Goal: Book appointment/travel/reservation

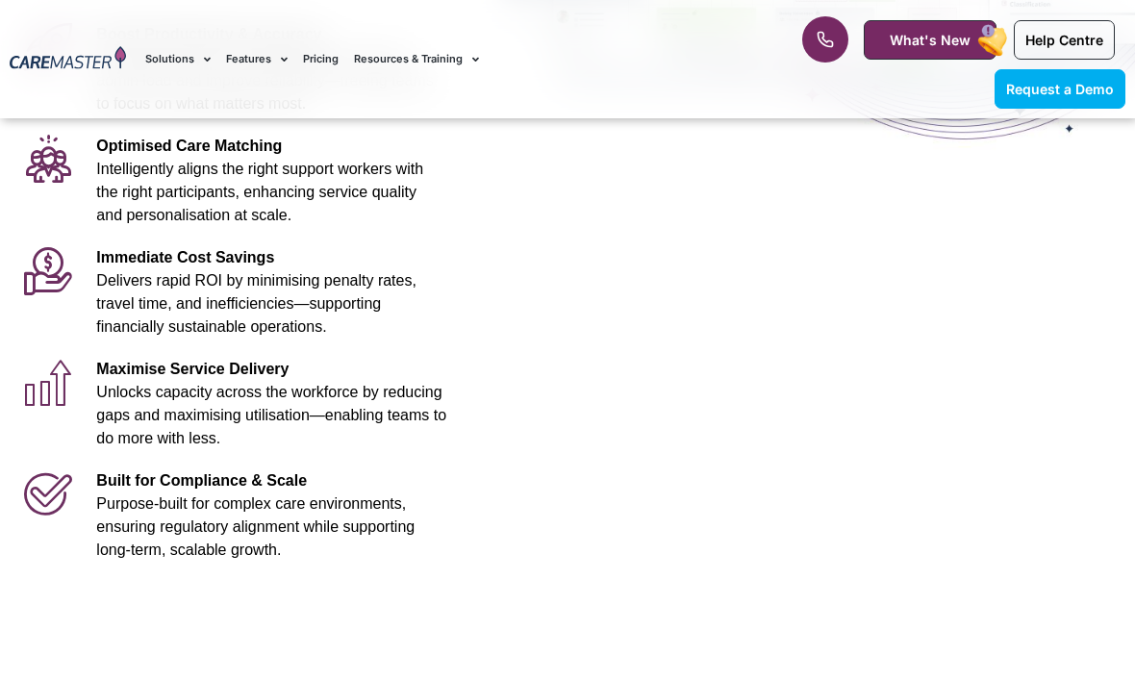
scroll to position [537, 0]
click at [125, 348] on div "Maximise Service Delivery Unlocks capacity across the workforce by reducing gap…" at bounding box center [271, 404] width 369 height 112
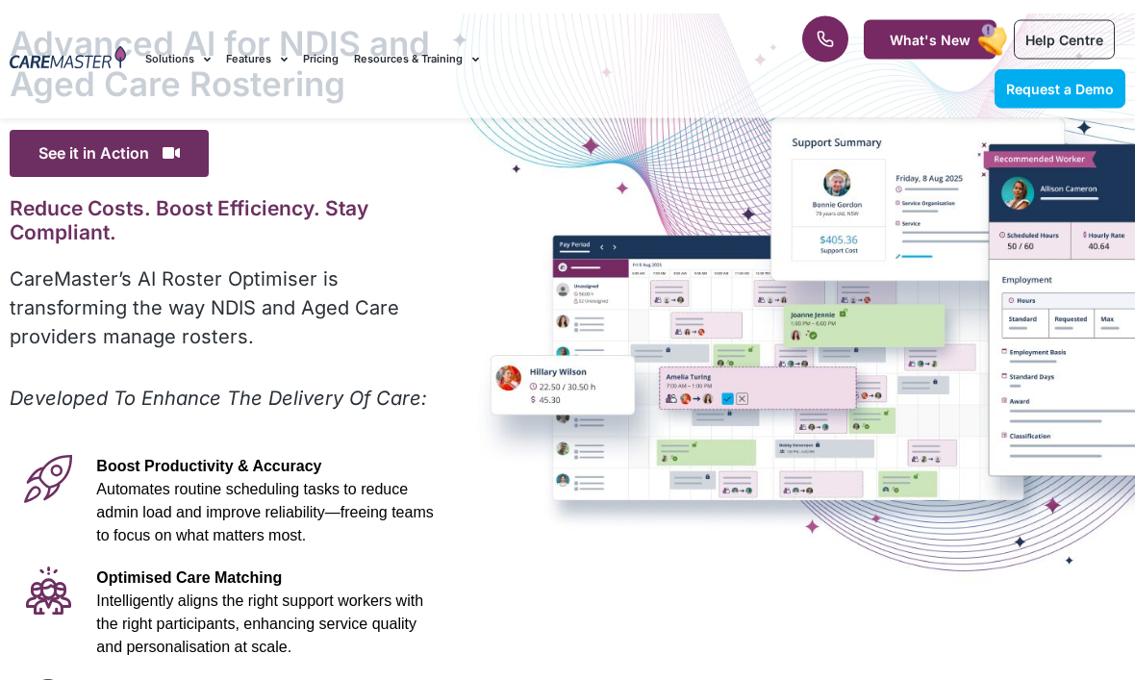
scroll to position [0, 0]
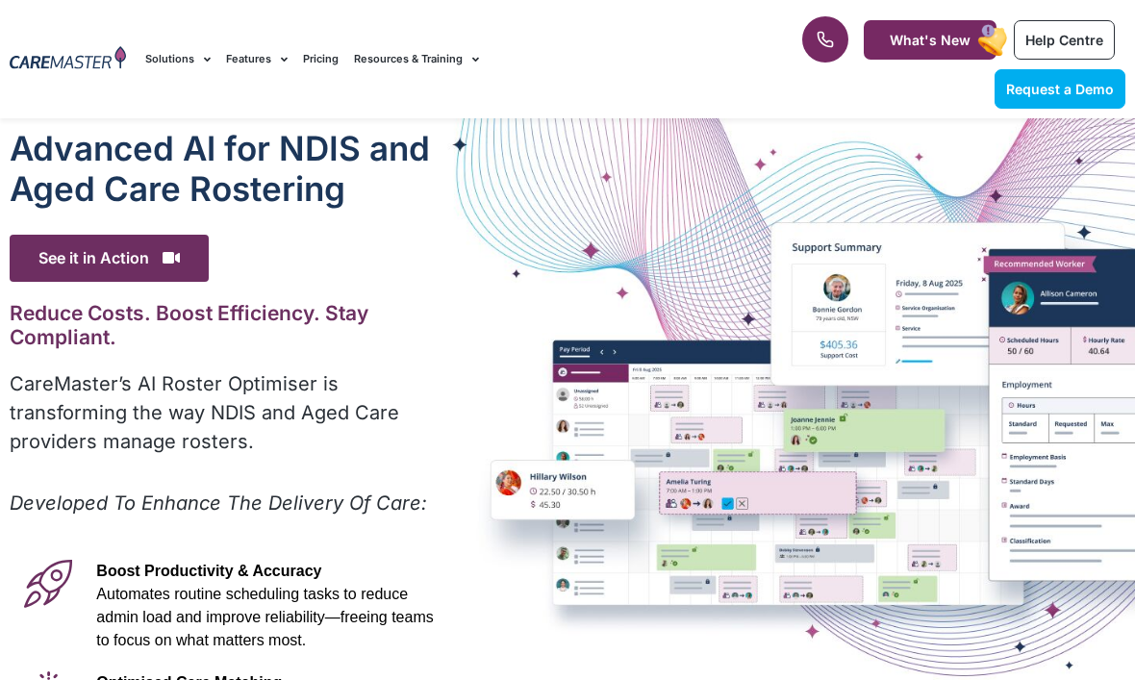
click at [101, 266] on span "See it in Action" at bounding box center [109, 258] width 199 height 47
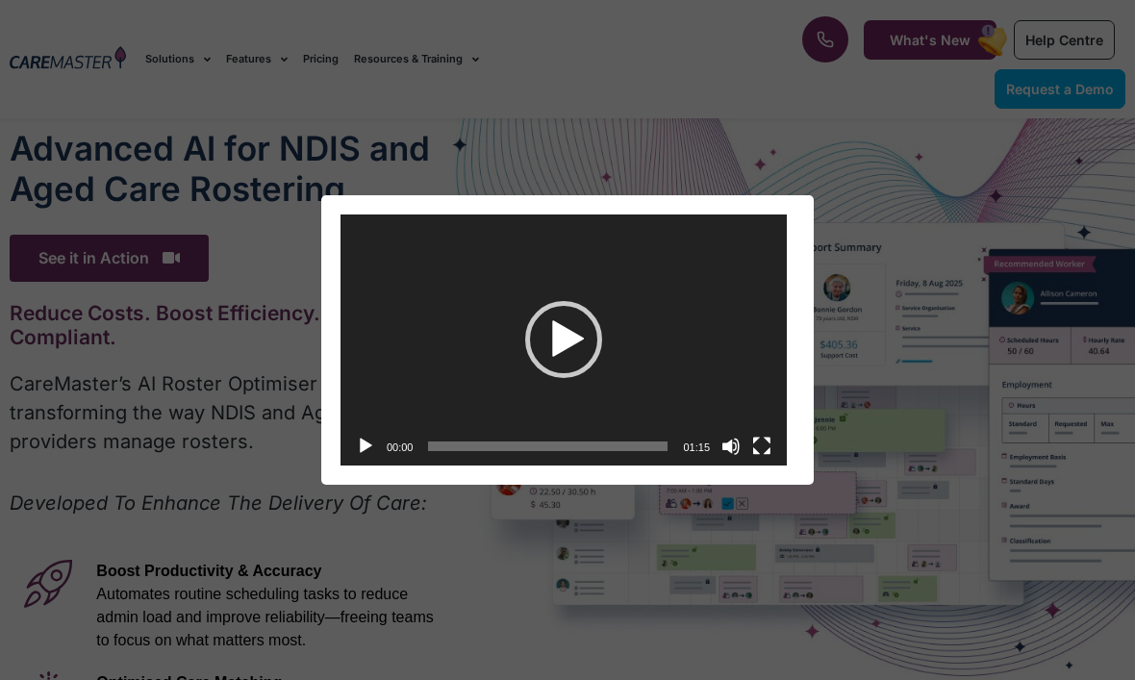
click at [123, 273] on div "Video Player [URL][DOMAIN_NAME] 00:00 00:00 01:15 Use Up/Down Arrow keys to inc…" at bounding box center [568, 340] width 1120 height 290
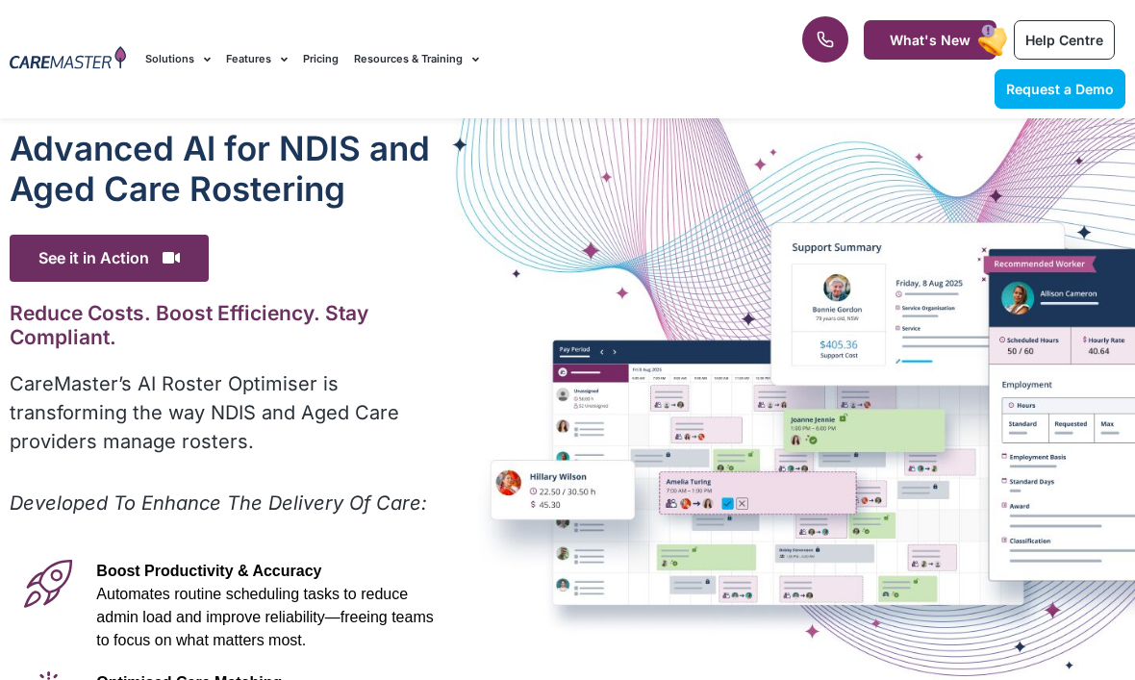
click at [104, 264] on span "See it in Action" at bounding box center [109, 258] width 199 height 47
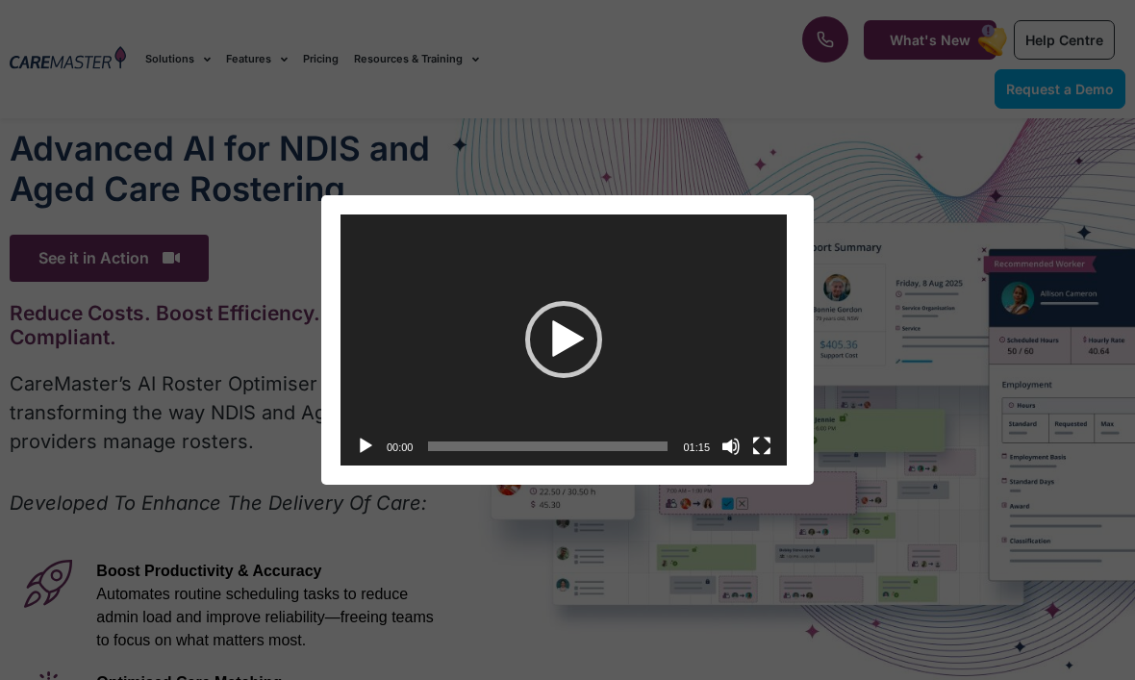
click at [105, 239] on div "Video Player https://caremaster.com.au/wp-content/uploads/2025/05/RO_screenshot…" at bounding box center [568, 340] width 1120 height 290
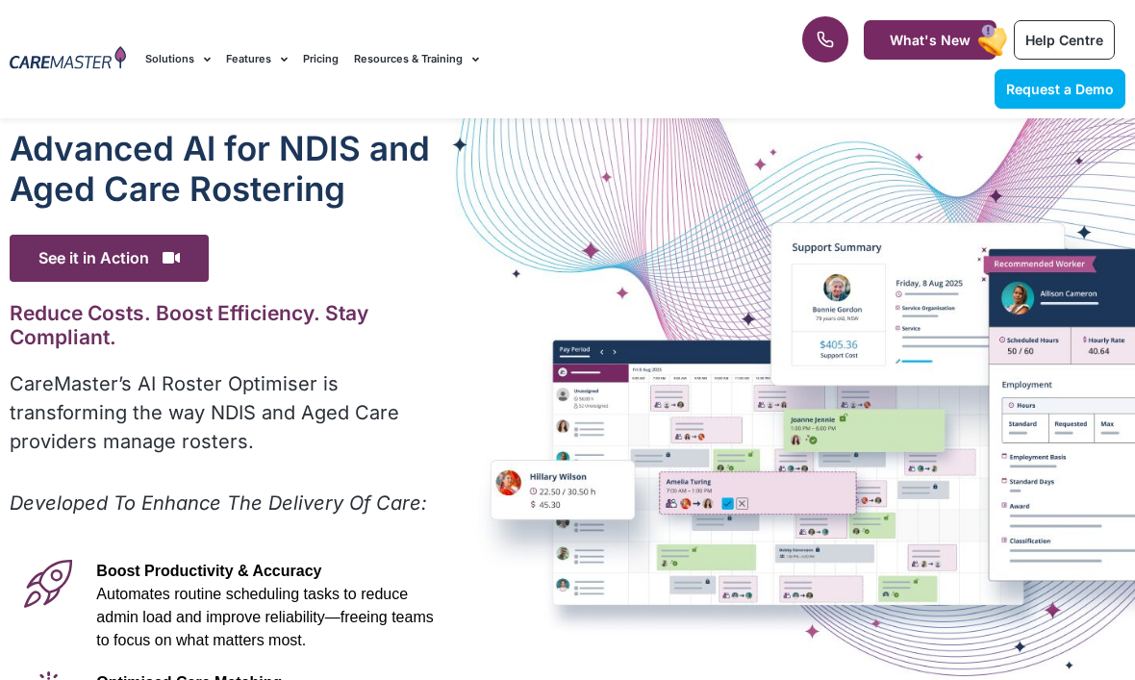
click at [113, 247] on span "See it in Action" at bounding box center [109, 258] width 199 height 47
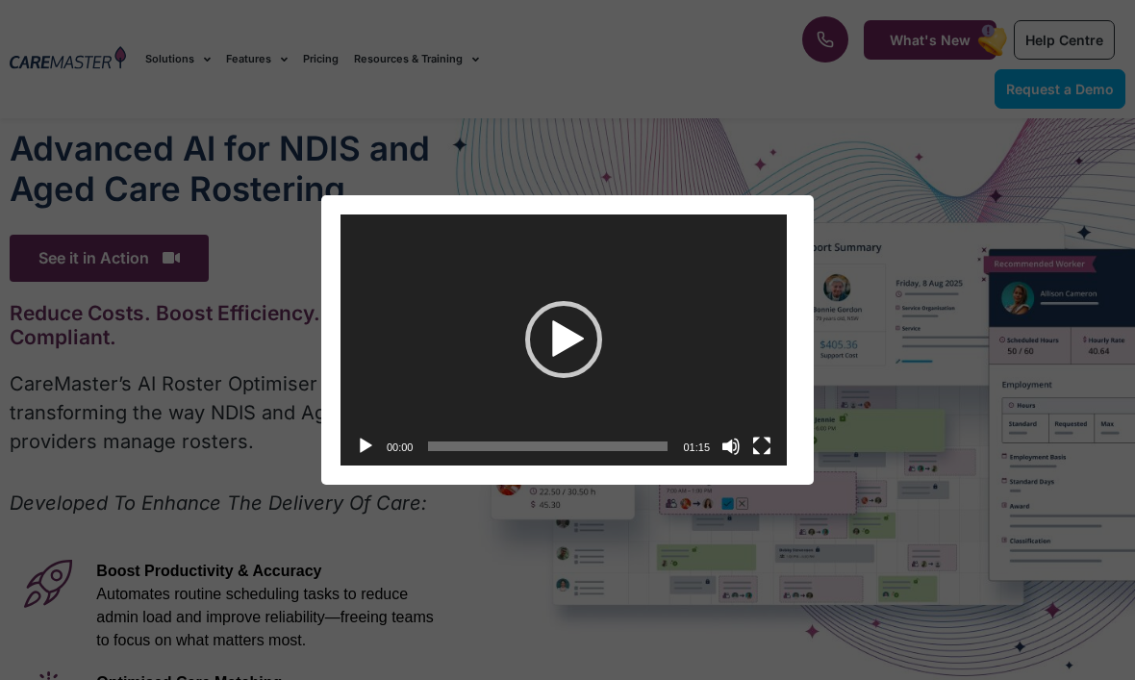
click at [121, 257] on div "Video Player https://caremaster.com.au/wp-content/uploads/2025/05/RO_screenshot…" at bounding box center [568, 340] width 1120 height 290
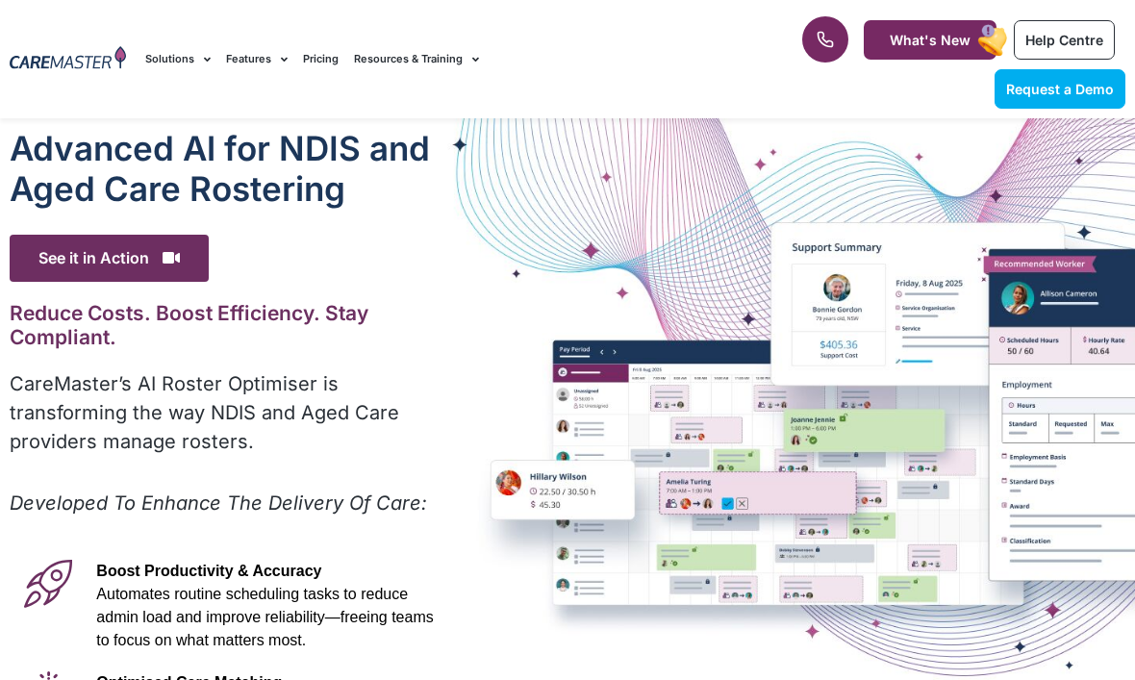
click at [117, 255] on span "See it in Action" at bounding box center [109, 258] width 199 height 47
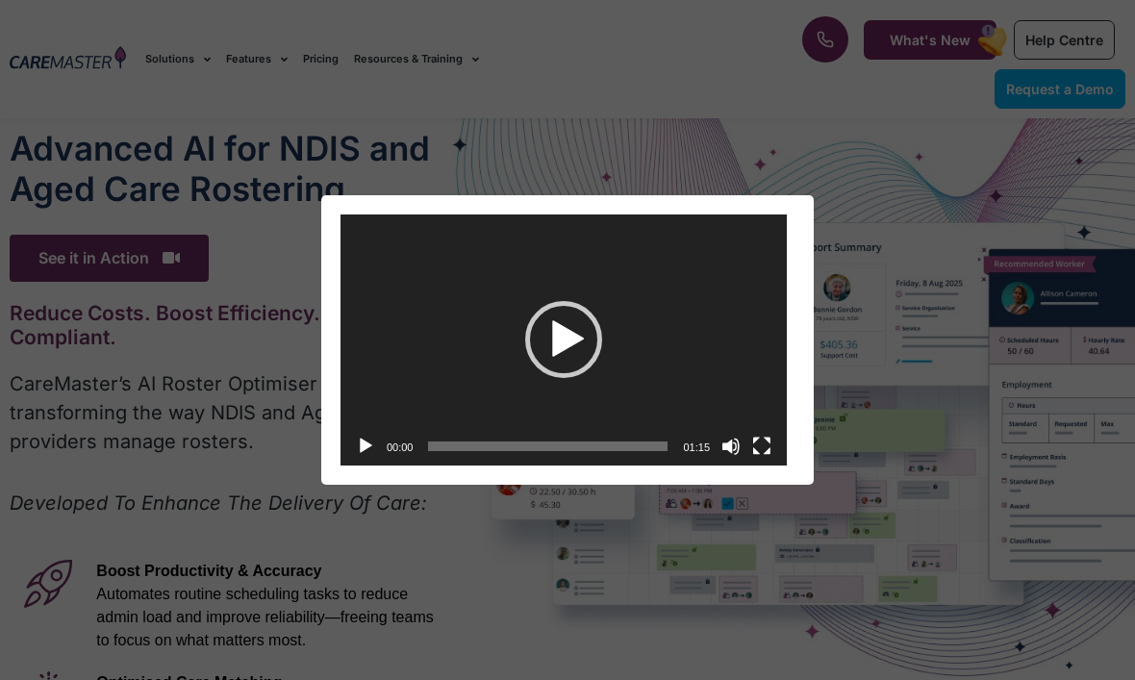
click at [72, 247] on div "Video Player https://caremaster.com.au/wp-content/uploads/2025/05/RO_screenshot…" at bounding box center [568, 340] width 1120 height 290
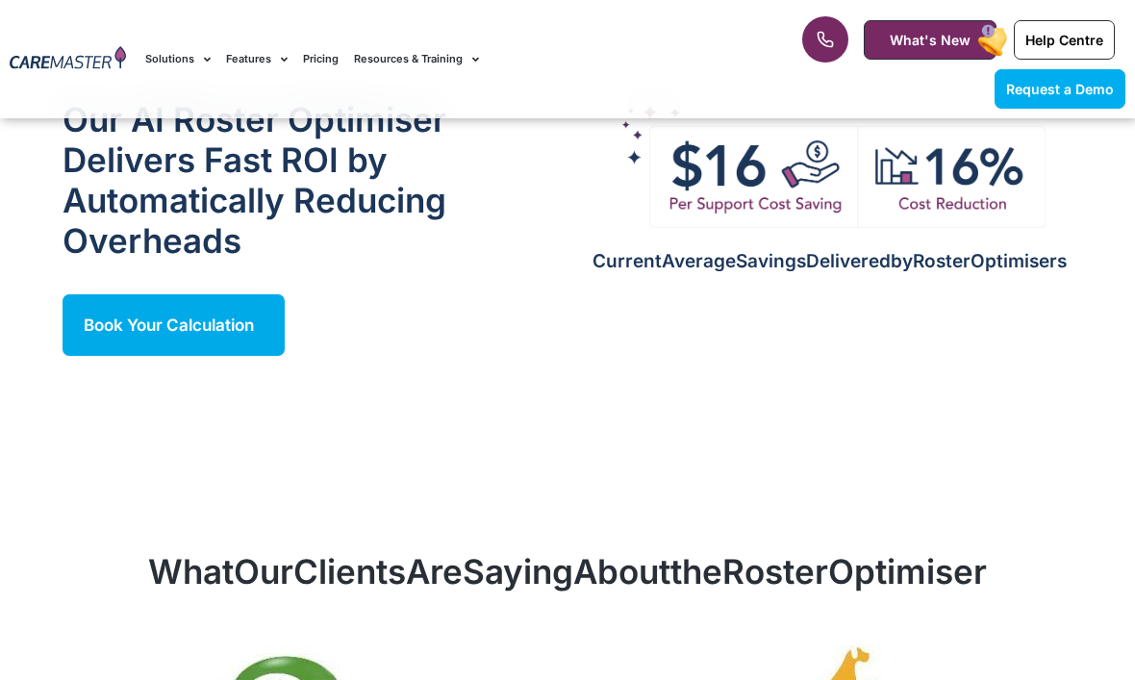
scroll to position [1888, 0]
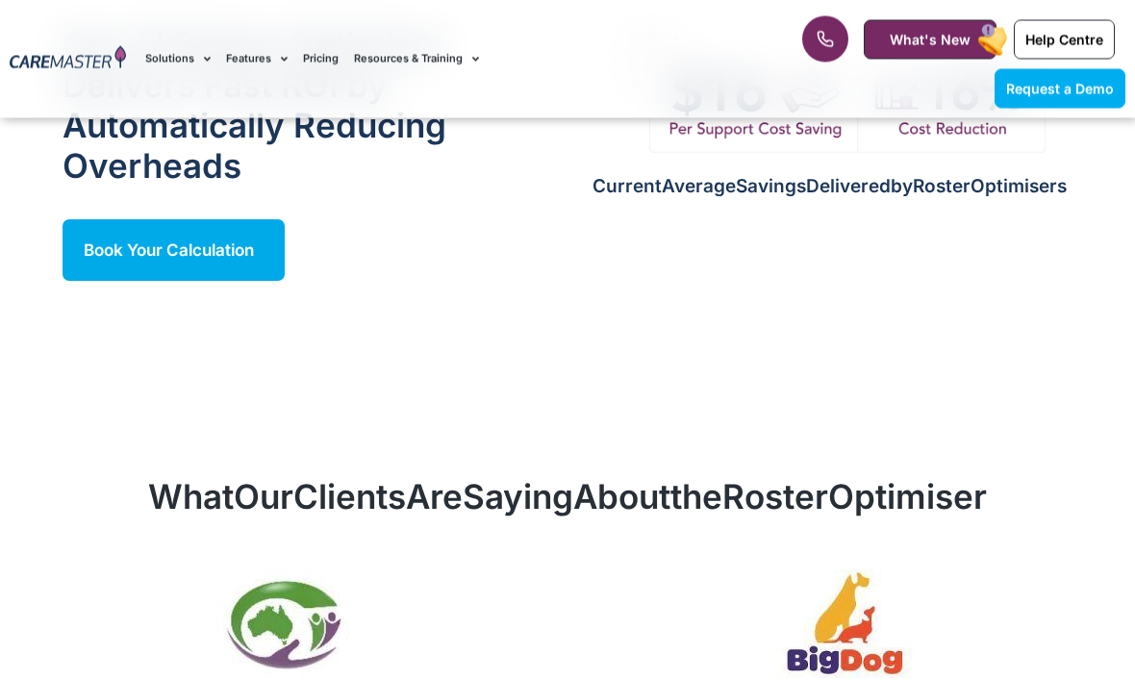
click at [174, 298] on div "Advanced Al for NDIS and Aged Care Rostering See it in Action Video Player http…" at bounding box center [567, 39] width 1135 height 3617
click at [137, 235] on link "Book Your Calculation" at bounding box center [174, 251] width 222 height 62
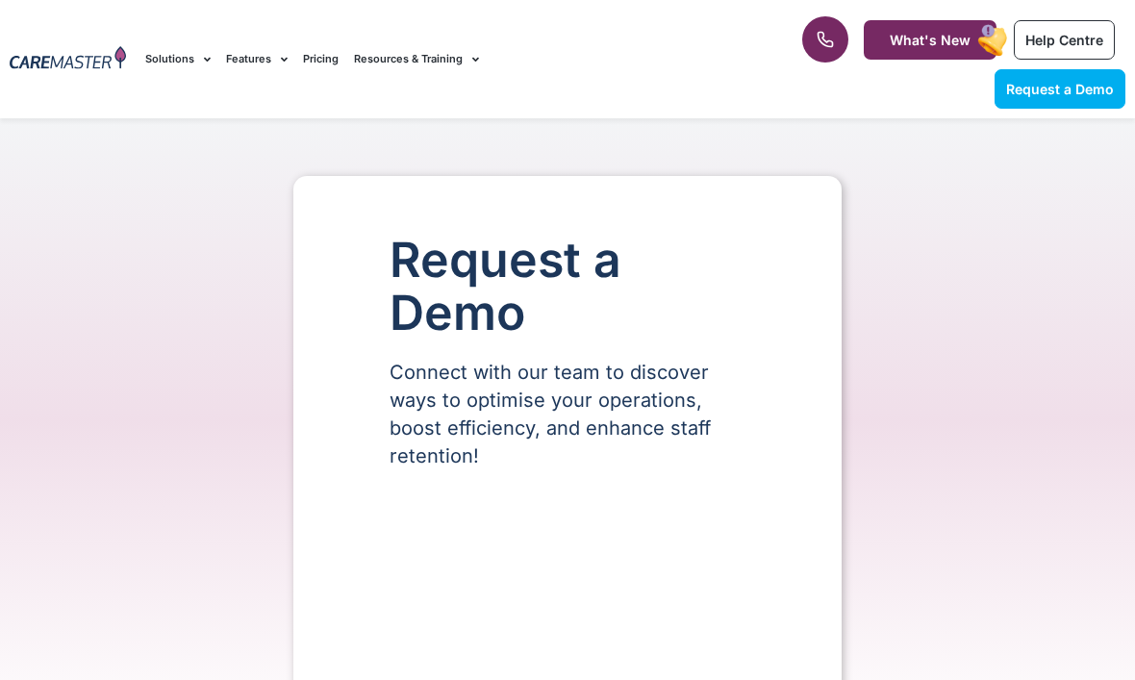
select select "**"
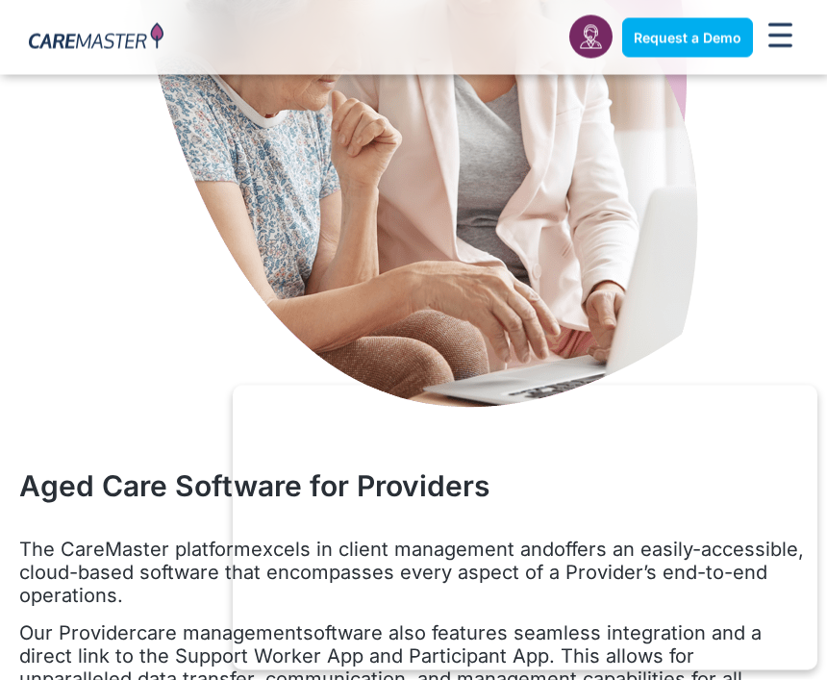
scroll to position [1520, 0]
